Goal: Use online tool/utility: Use online tool/utility

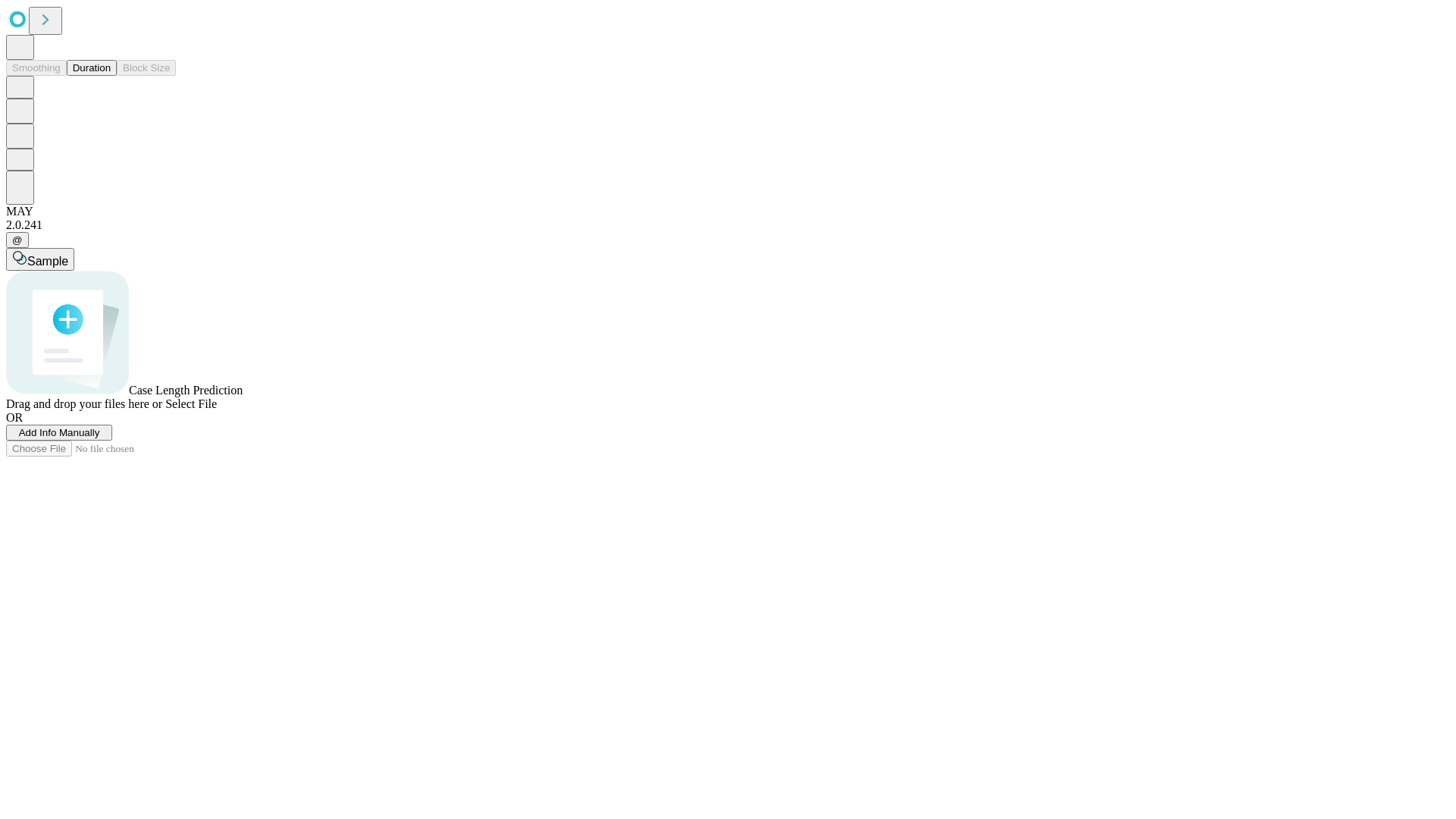
click at [110, 76] on button "Duration" at bounding box center [92, 68] width 50 height 16
click at [101, 438] on span "Add Info Manually" at bounding box center [59, 432] width 81 height 12
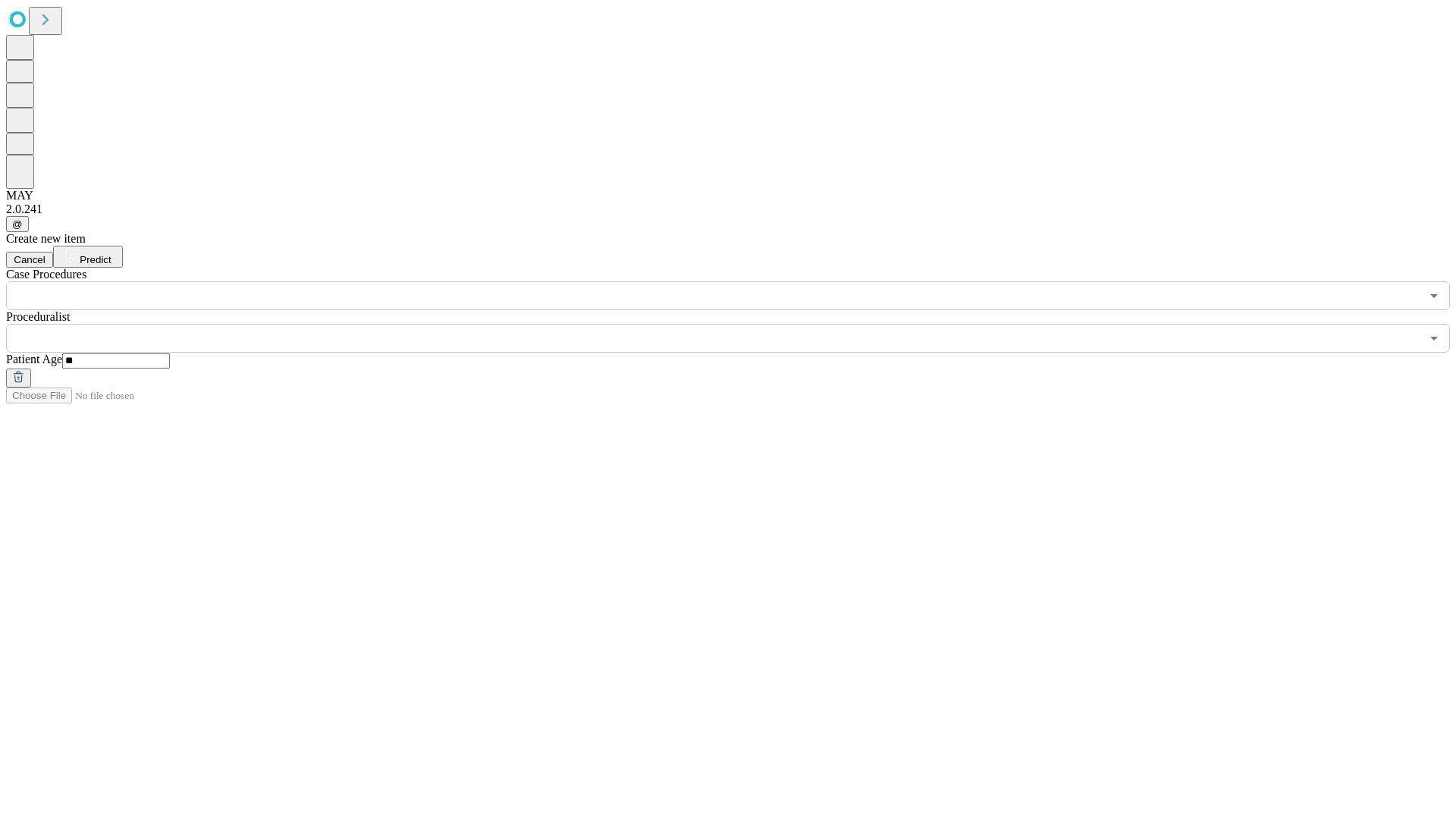
type input "**"
click at [739, 324] on input "text" at bounding box center [713, 338] width 1414 height 28
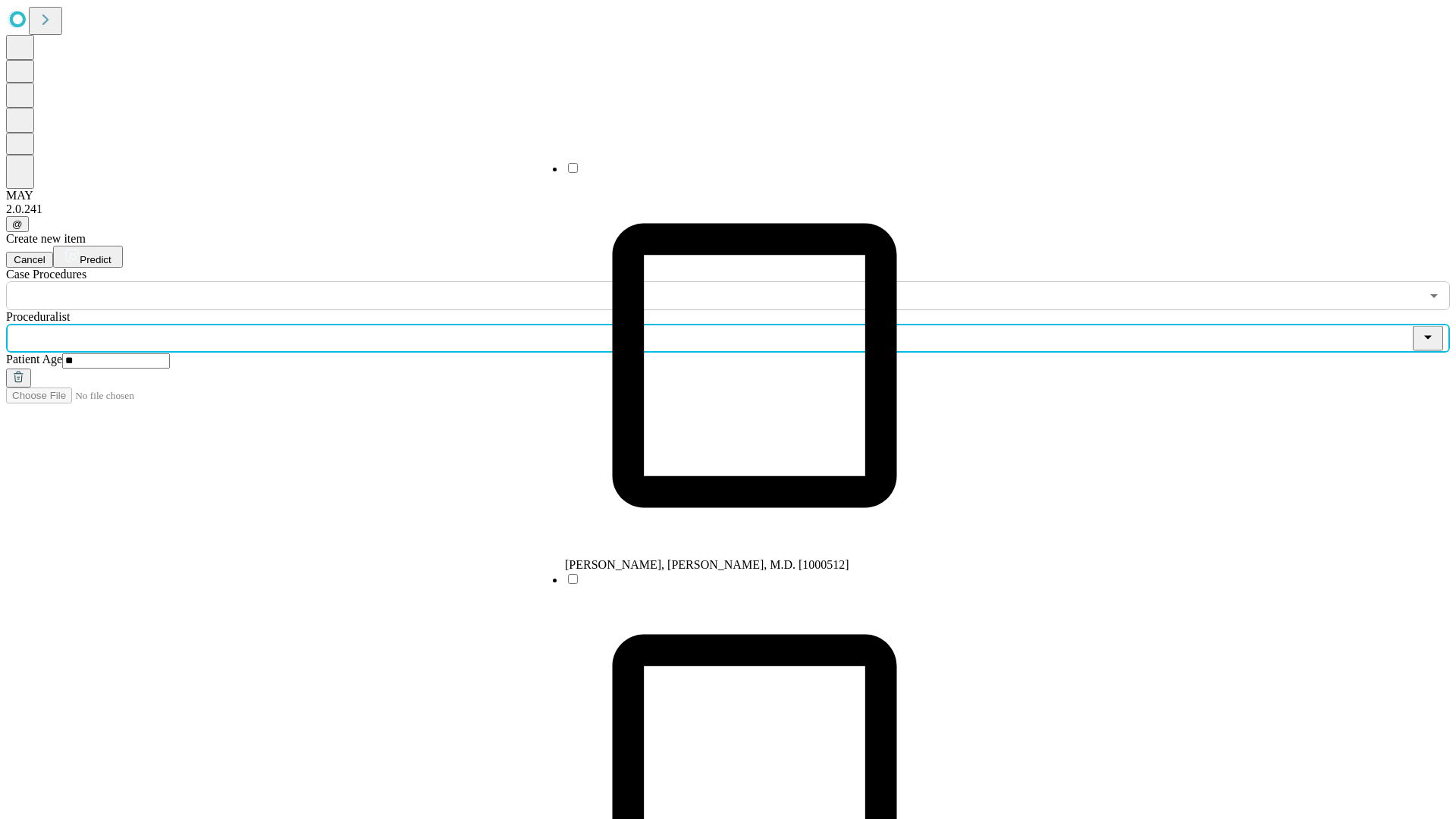
click at [739, 173] on li "[PERSON_NAME], [PERSON_NAME], M.D. [1000512]" at bounding box center [754, 366] width 379 height 411
click at [318, 281] on input "text" at bounding box center [713, 295] width 1414 height 28
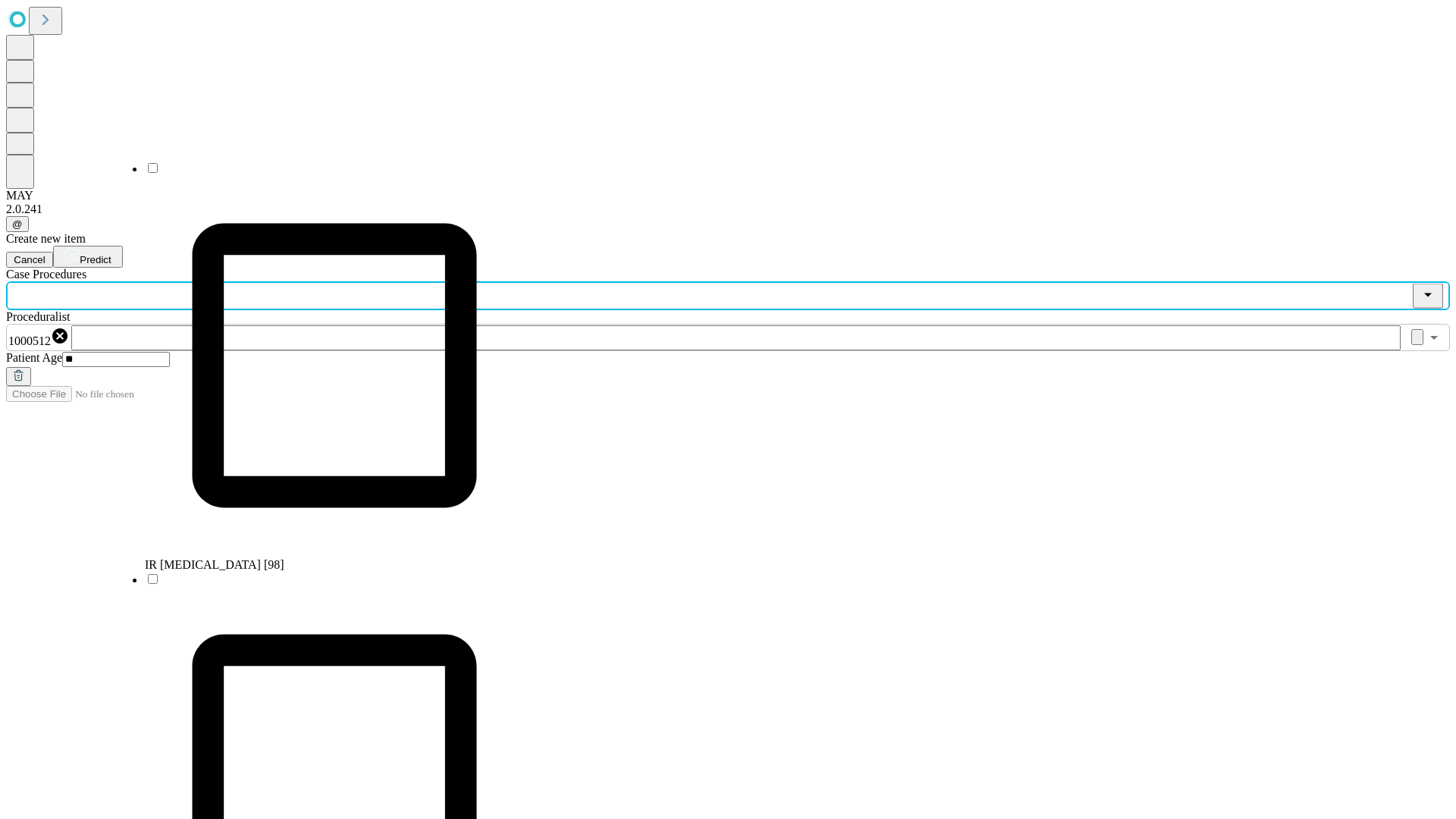
click at [319, 173] on li "IR [MEDICAL_DATA] [98]" at bounding box center [334, 366] width 379 height 411
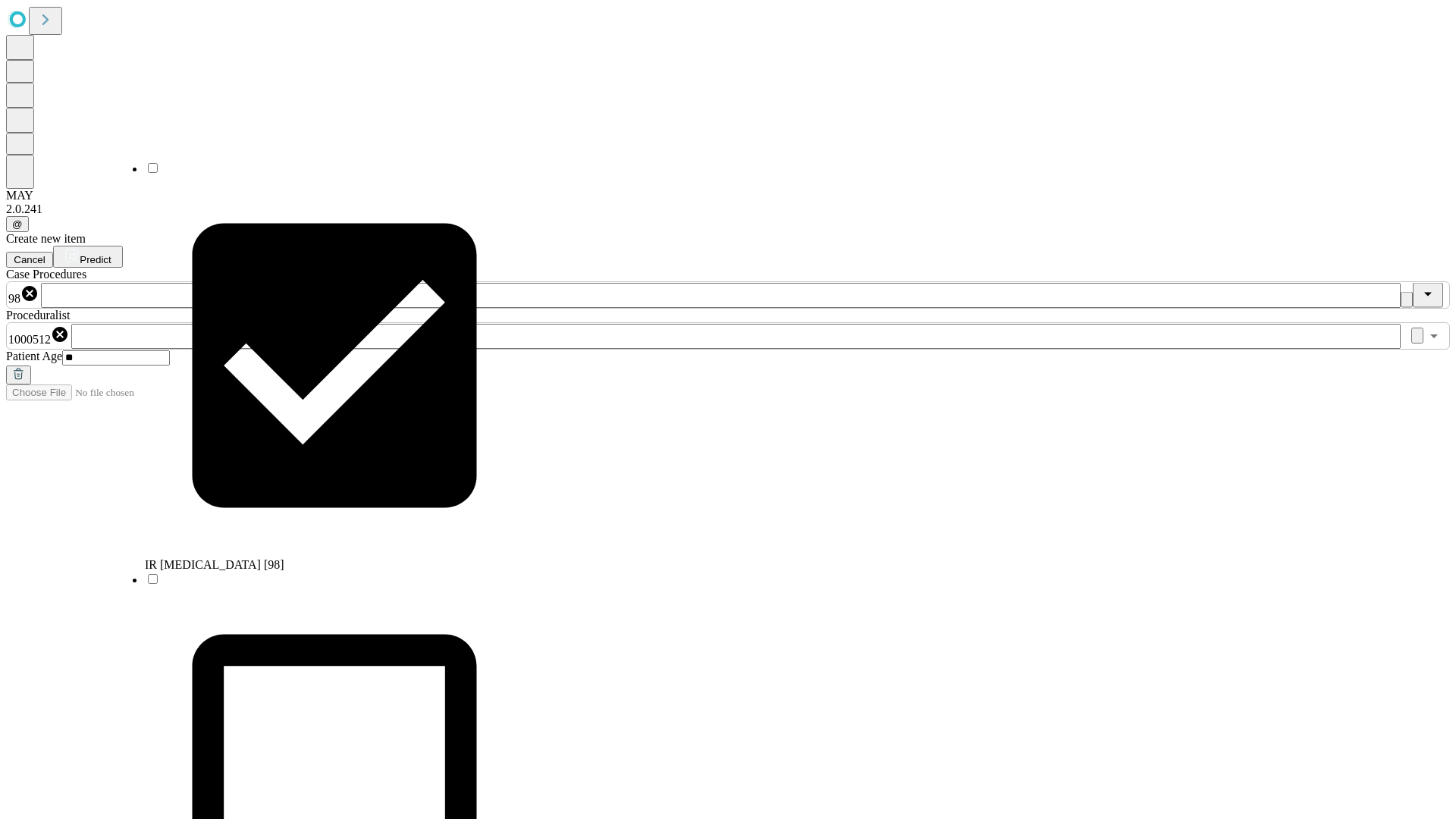
click at [110, 254] on span "Predict" at bounding box center [95, 260] width 31 height 12
